Goal: Task Accomplishment & Management: Manage account settings

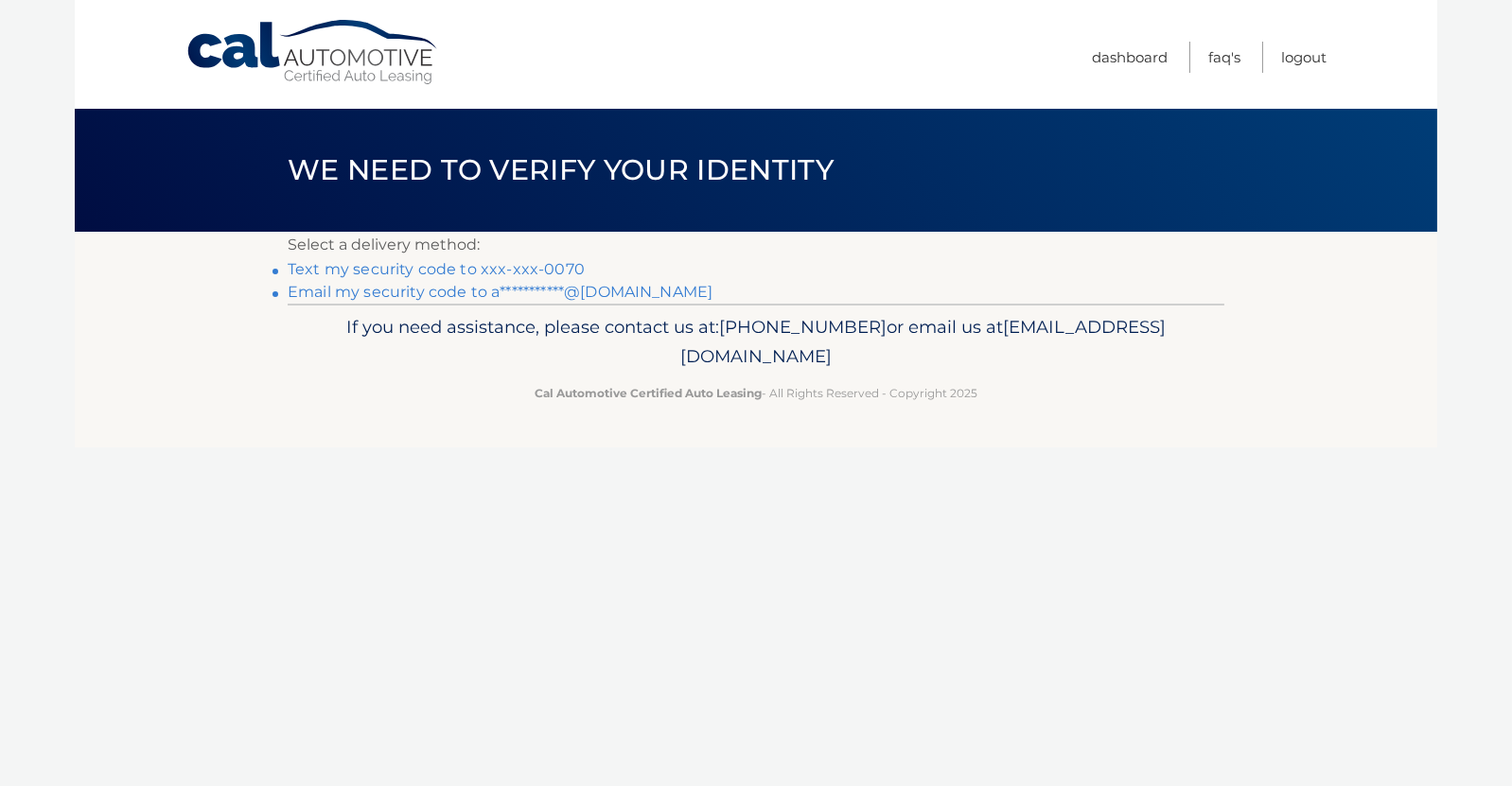
click at [492, 272] on link "Text my security code to xxx-xxx-0070" at bounding box center [436, 268] width 297 height 18
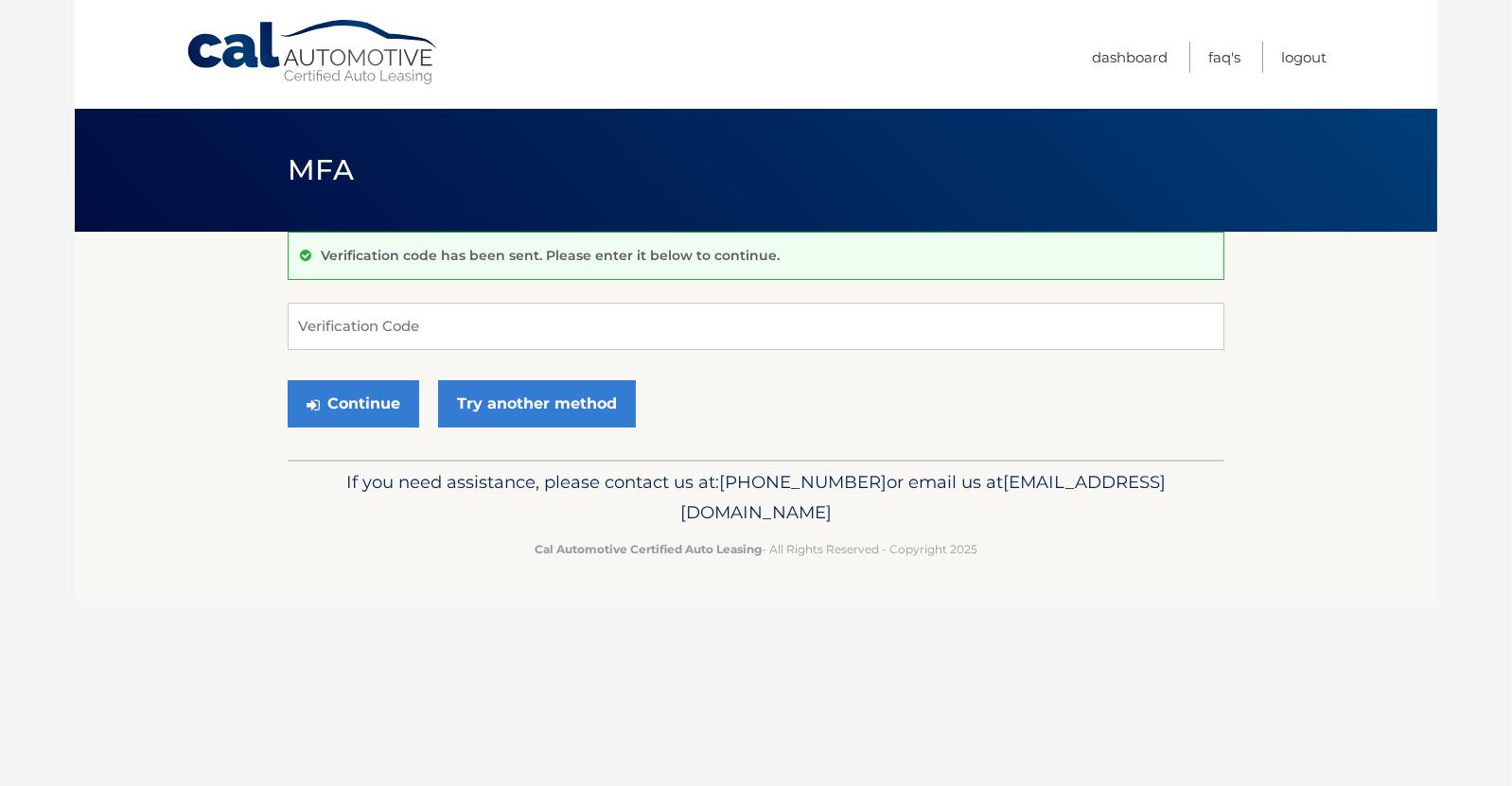
click at [98, 468] on footer "If you need assistance, please contact us at: 609-807-3200 or email us at Custo…" at bounding box center [756, 531] width 1363 height 144
click at [493, 347] on input "Verification Code" at bounding box center [756, 326] width 936 height 48
paste input "269313"
type input "269313"
click at [717, 402] on div "Continue Try another method" at bounding box center [756, 405] width 936 height 65
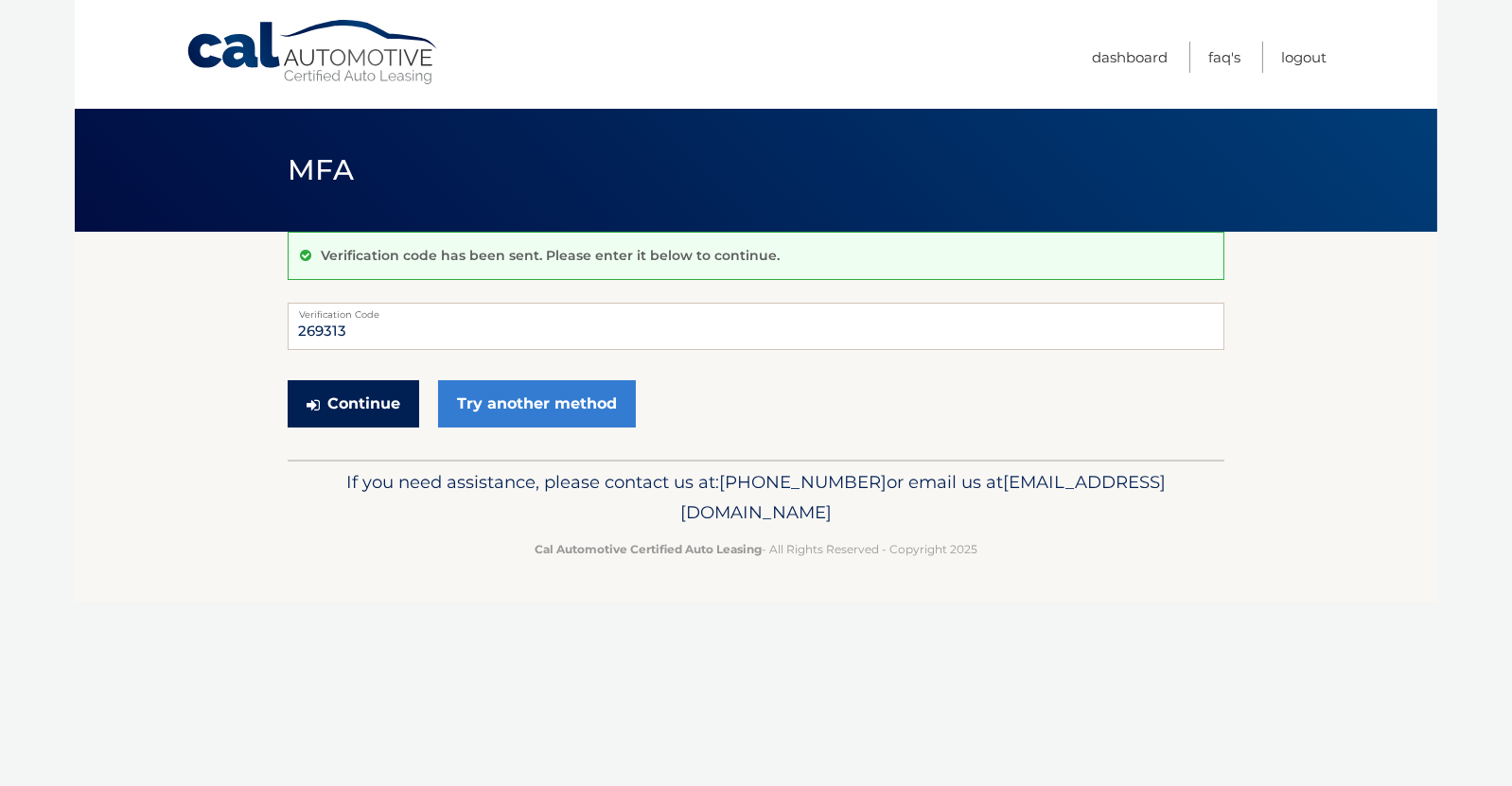
click at [402, 401] on button "Continue" at bounding box center [353, 404] width 131 height 48
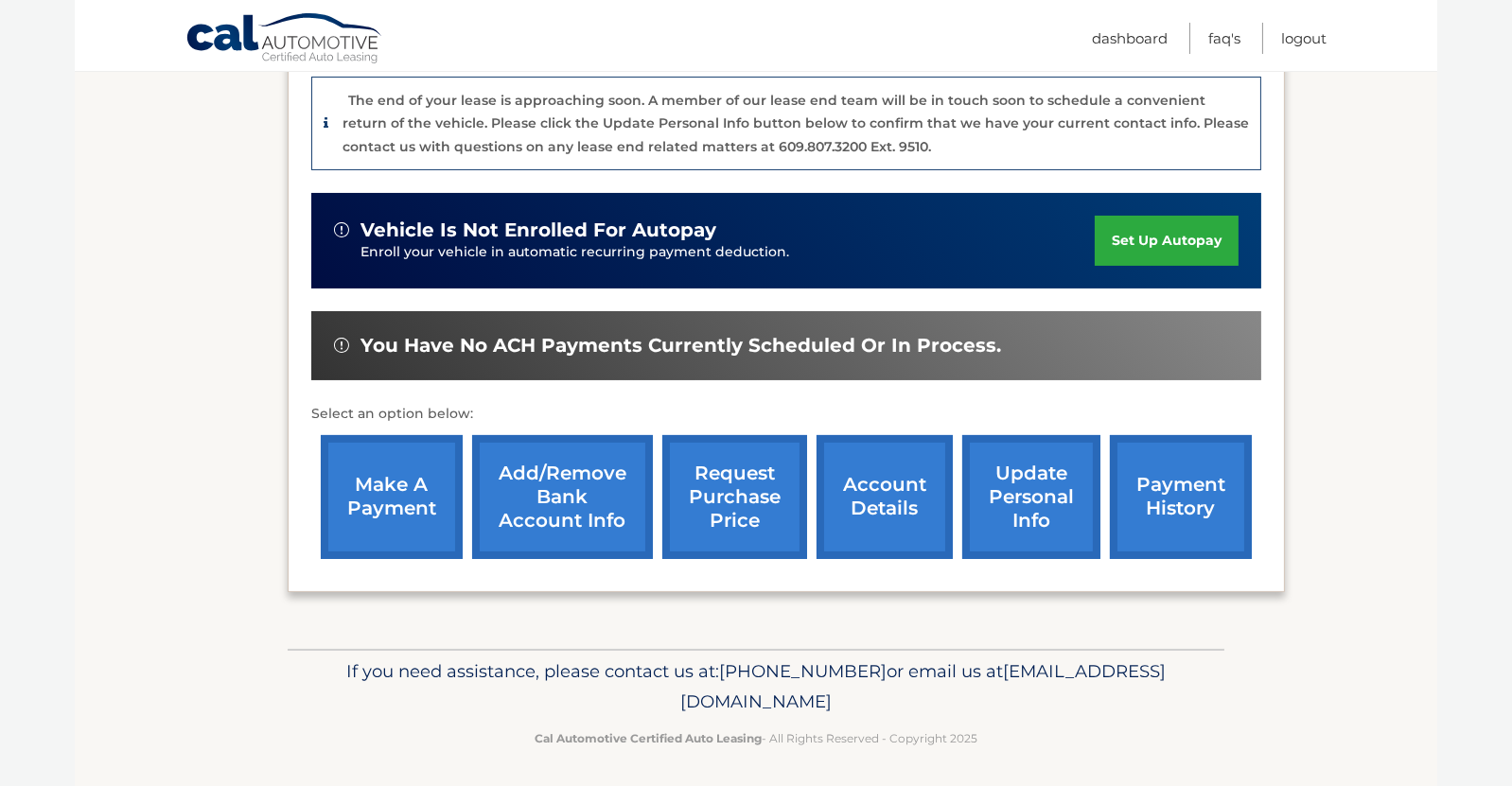
scroll to position [473, 0]
